Goal: Find specific page/section: Find specific page/section

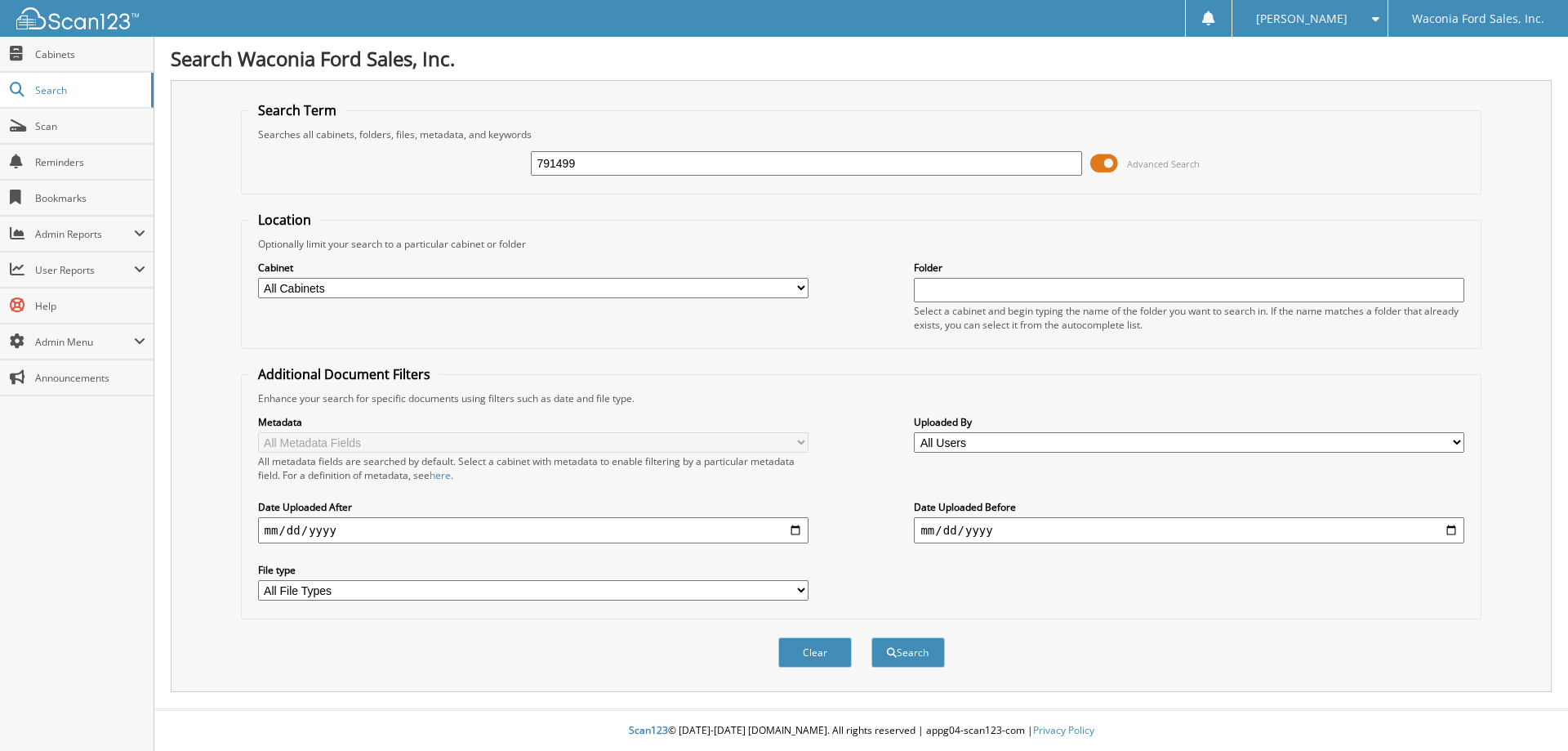
type input "791499"
click at [871, 638] on button "Search" at bounding box center [908, 652] width 73 height 31
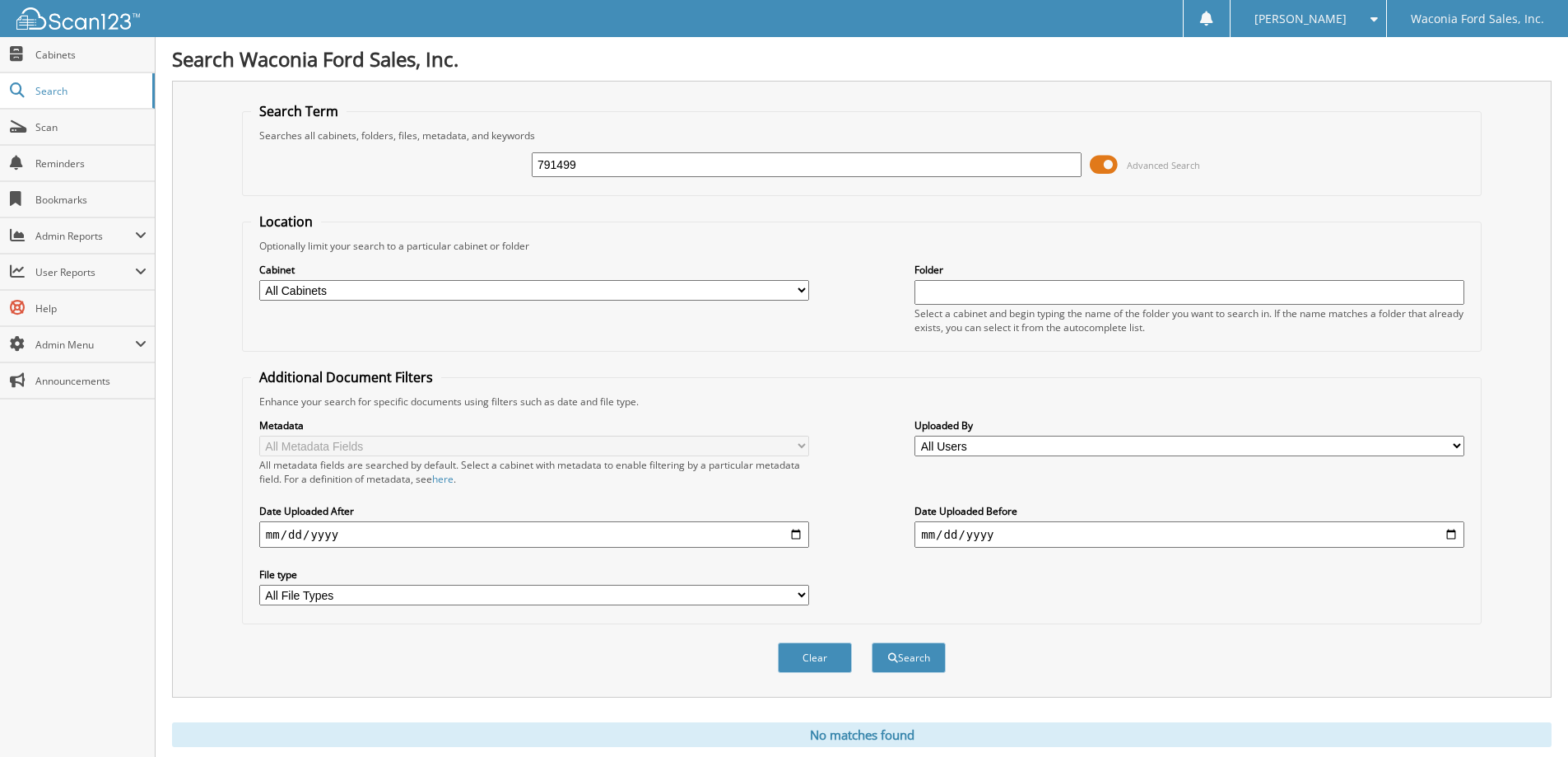
click at [1110, 163] on span at bounding box center [1104, 165] width 28 height 24
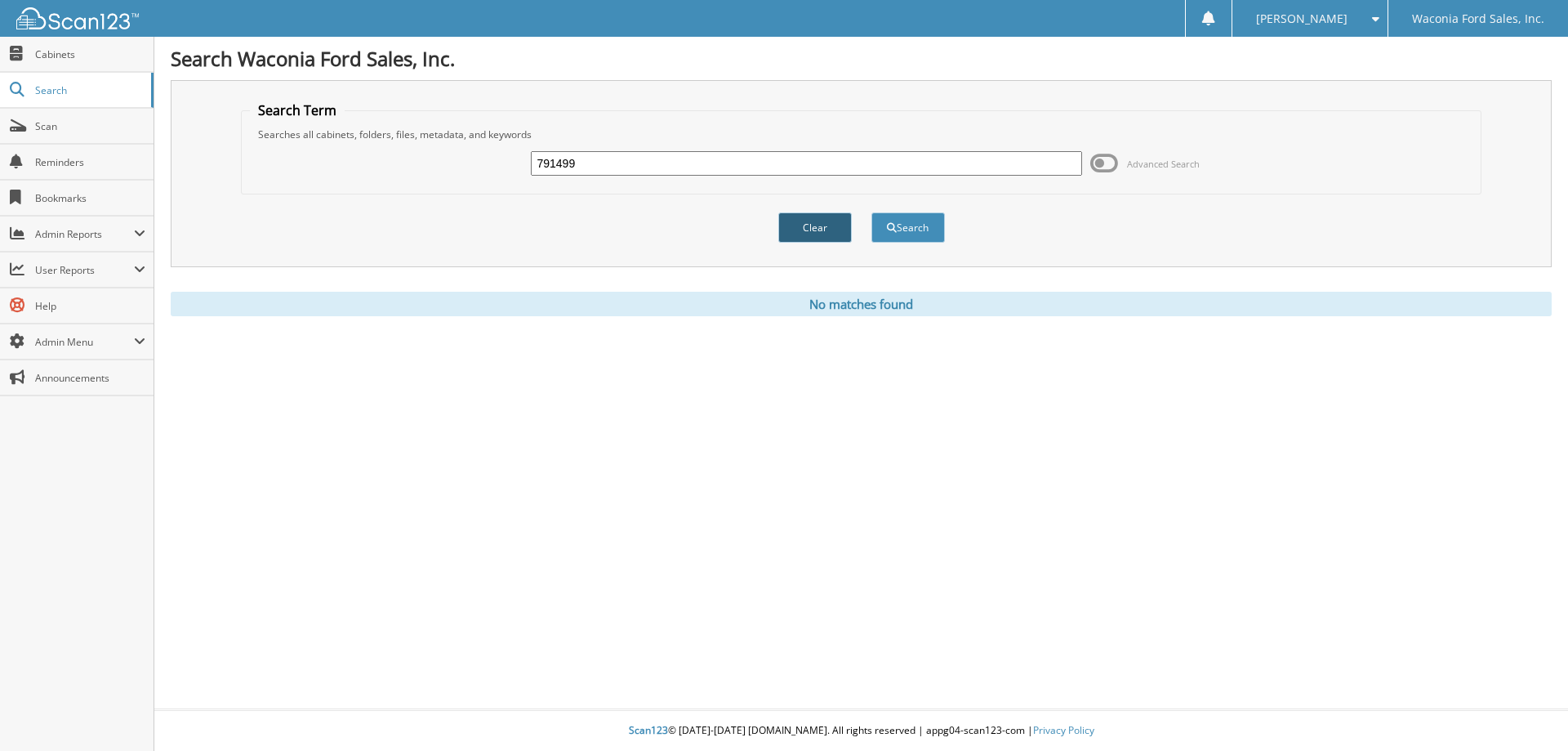
click at [827, 218] on button "Clear" at bounding box center [815, 228] width 73 height 31
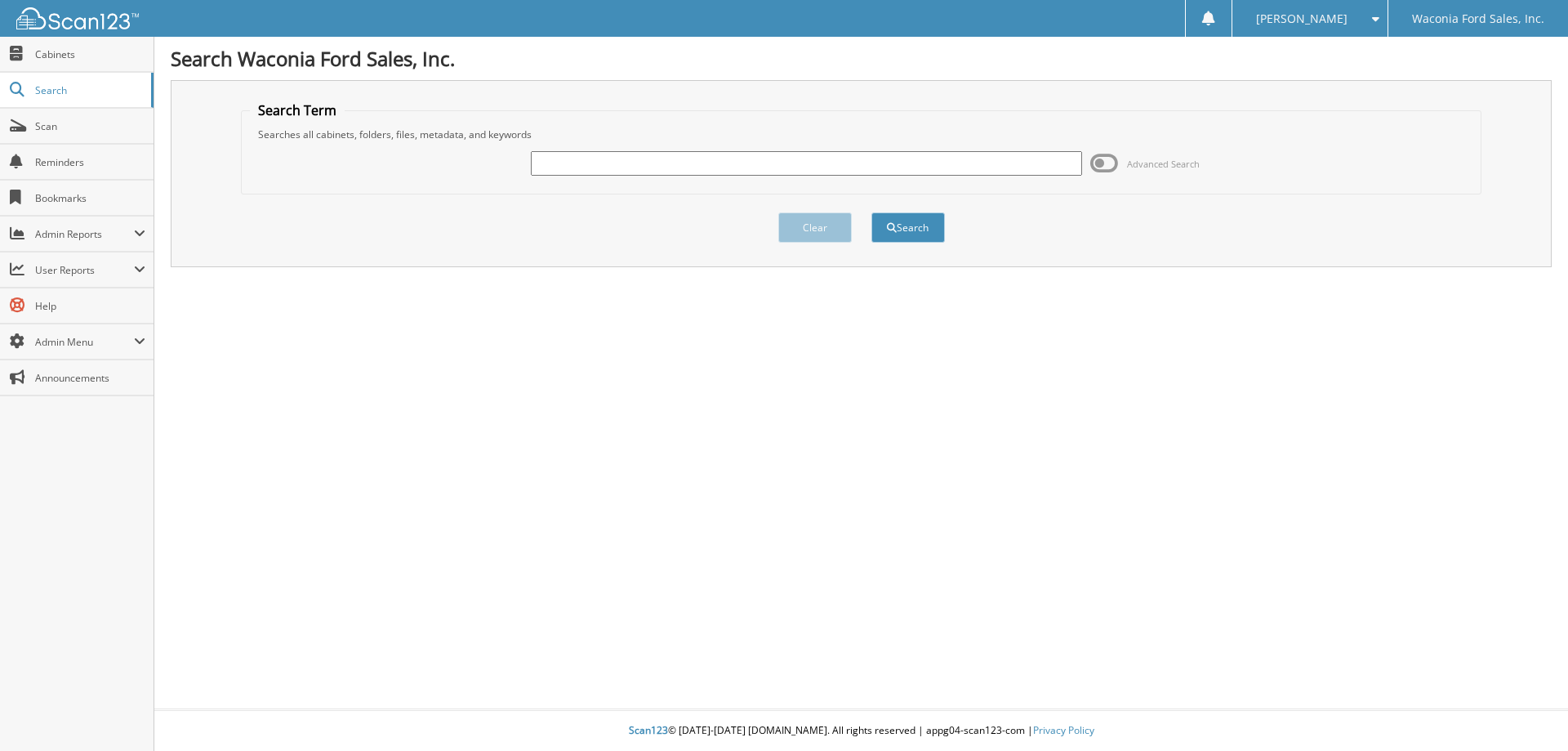
click at [674, 165] on input "text" at bounding box center [805, 164] width 550 height 24
type input "791499"
click at [871, 213] on button "Search" at bounding box center [908, 228] width 73 height 31
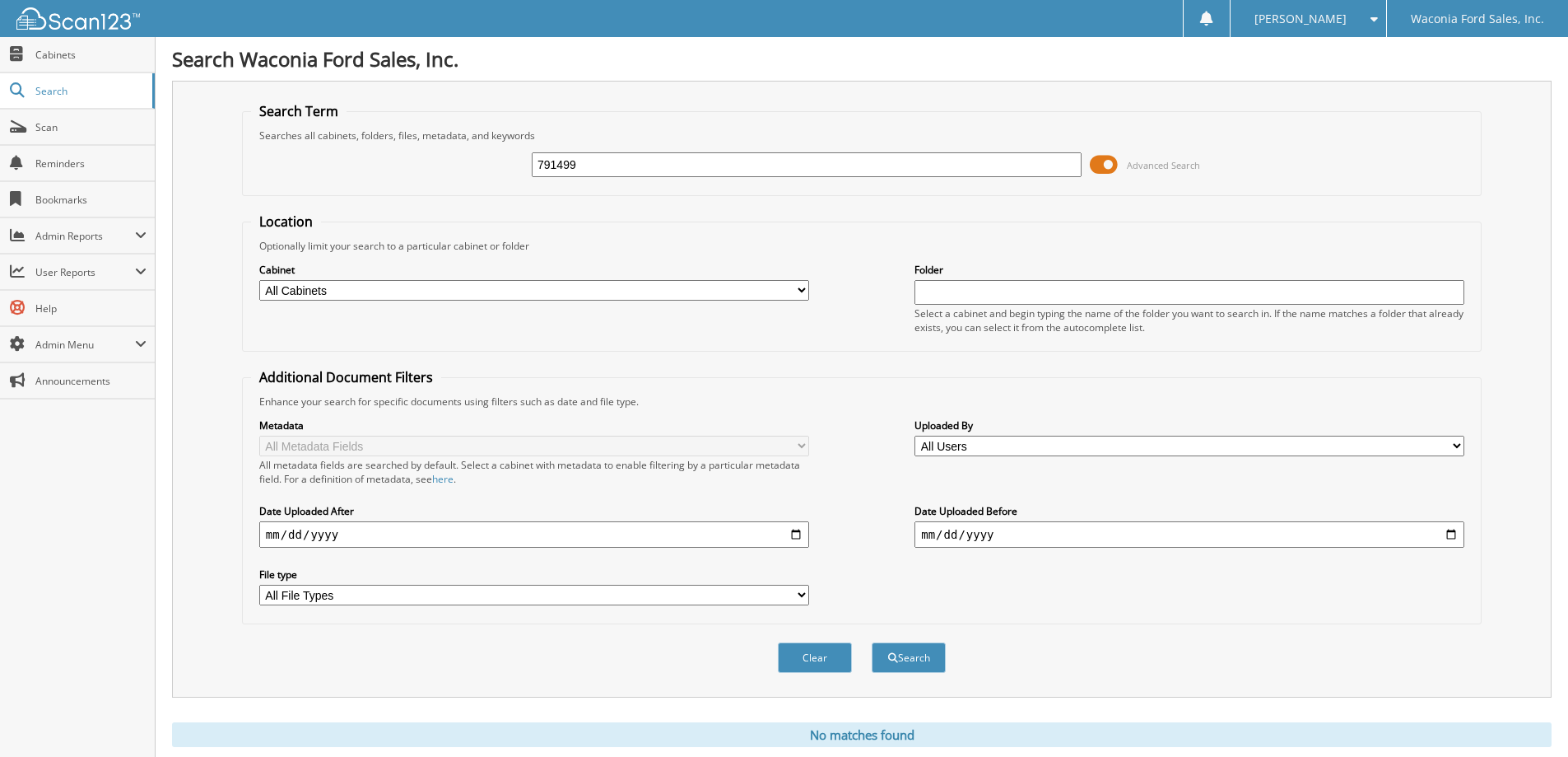
click at [1099, 162] on span at bounding box center [1104, 165] width 28 height 24
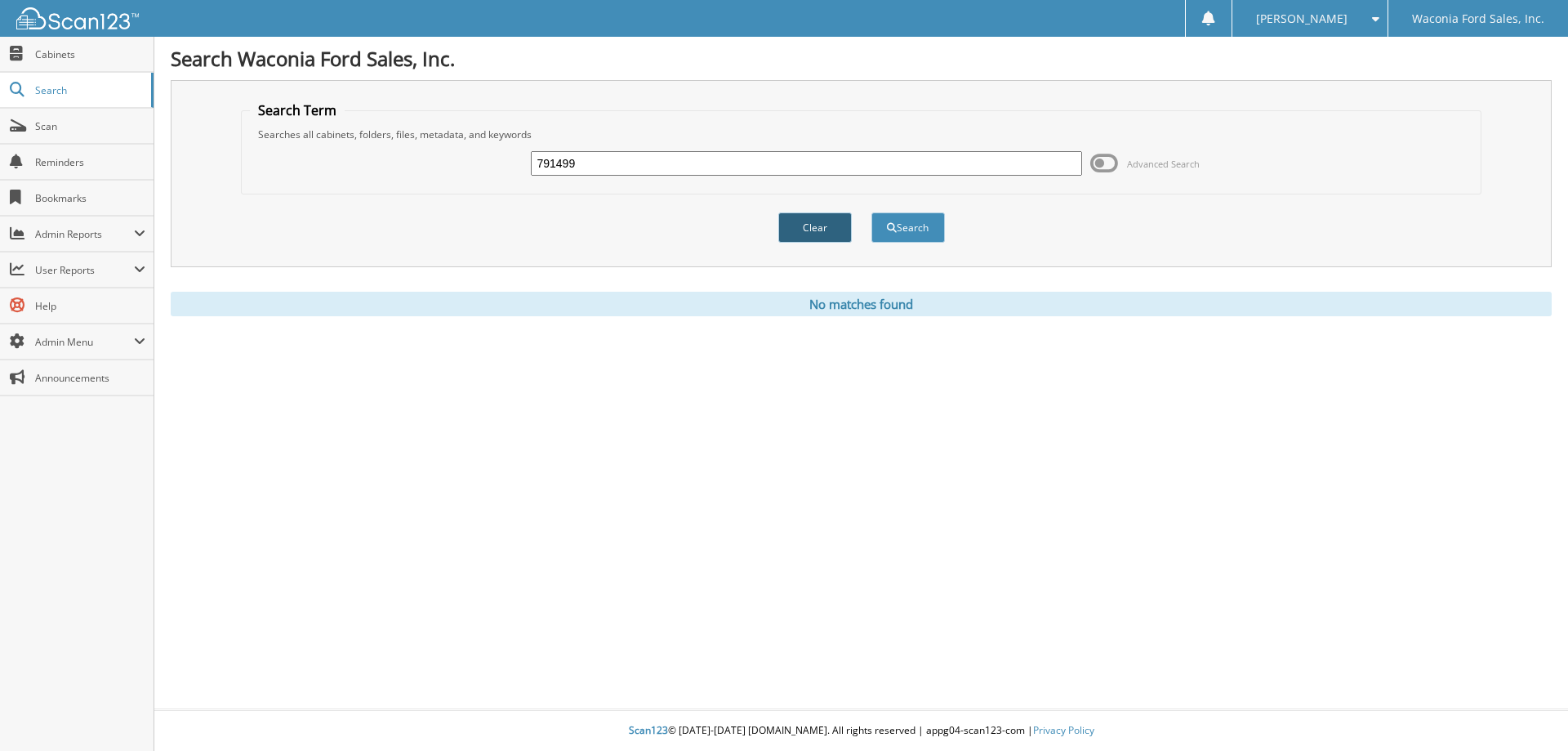
click at [817, 234] on button "Clear" at bounding box center [815, 228] width 73 height 31
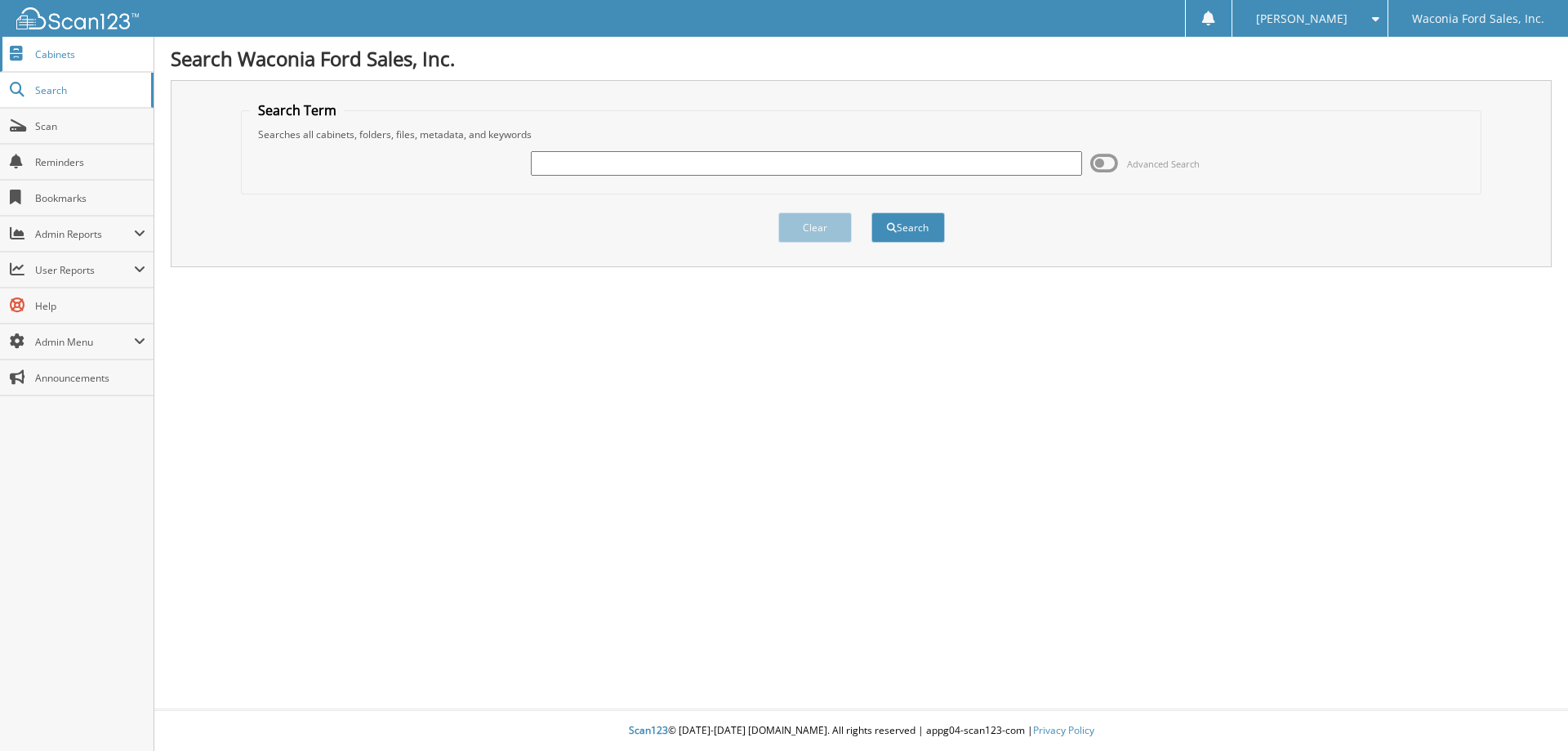
click at [64, 54] on span "Cabinets" at bounding box center [90, 54] width 111 height 14
